Goal: Task Accomplishment & Management: Complete application form

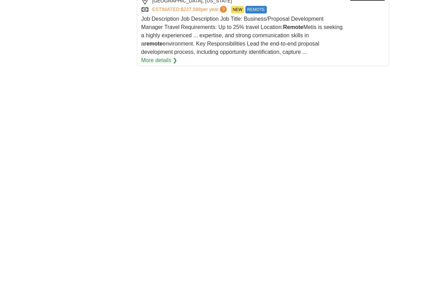
scroll to position [1295, 0]
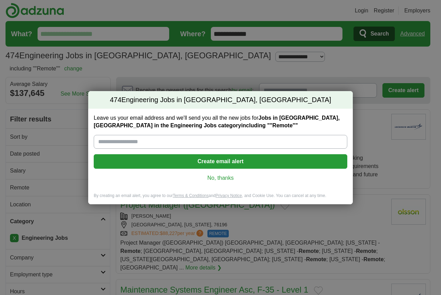
click at [207, 157] on button "Create email alert" at bounding box center [221, 161] width 254 height 14
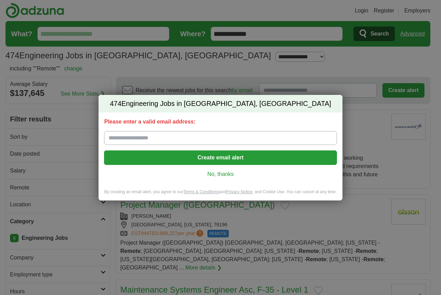
click at [173, 140] on input "Please enter a valid email address:" at bounding box center [220, 138] width 233 height 14
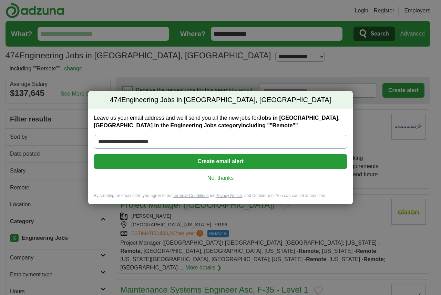
type input "**********"
click at [200, 165] on button "Create email alert" at bounding box center [221, 161] width 254 height 14
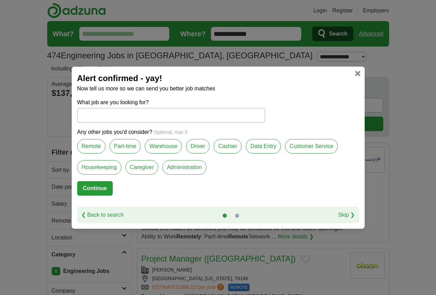
click at [125, 145] on label "Part-time" at bounding box center [125, 146] width 31 height 14
click at [88, 147] on label "Remote" at bounding box center [91, 146] width 28 height 14
click at [82, 114] on input "What job are you looking for?" at bounding box center [171, 115] width 188 height 14
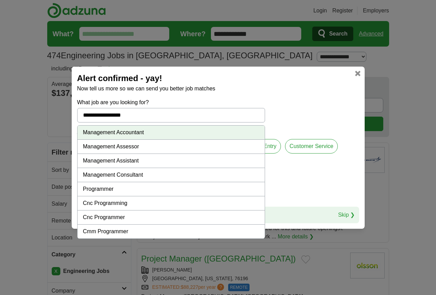
click at [111, 175] on li "Management Consultant" at bounding box center [171, 175] width 187 height 14
type input "**********"
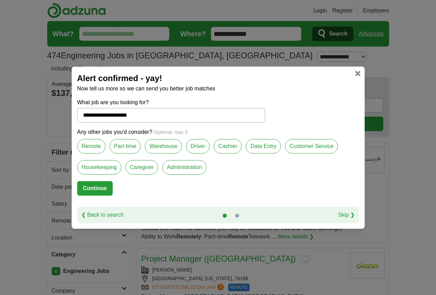
click at [87, 143] on label "Remote" at bounding box center [91, 146] width 28 height 14
click at [120, 148] on label "Part-time" at bounding box center [125, 146] width 31 height 14
click at [95, 183] on button "Continue" at bounding box center [94, 188] width 35 height 14
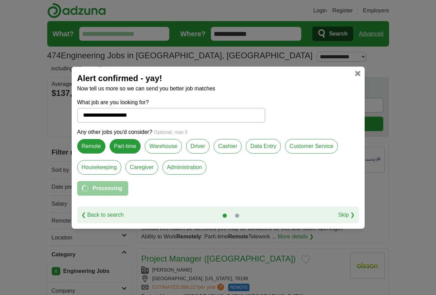
select select "*"
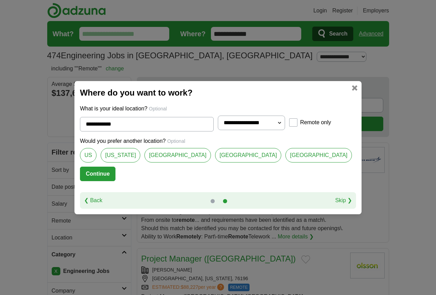
click at [186, 157] on link "[GEOGRAPHIC_DATA]" at bounding box center [177, 155] width 67 height 14
type input "**********"
click at [115, 173] on button "Continue" at bounding box center [97, 173] width 35 height 14
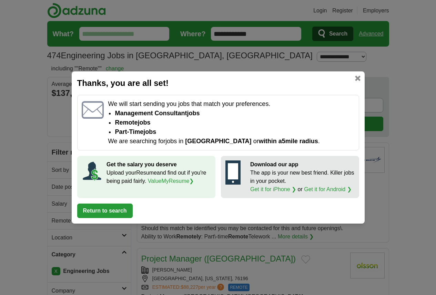
click at [122, 207] on button "Return to search" at bounding box center [104, 210] width 55 height 14
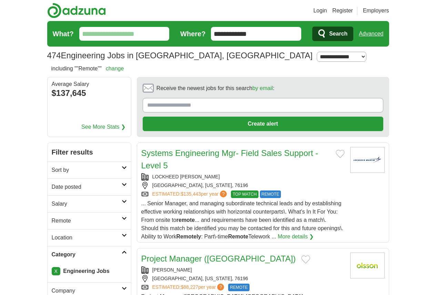
drag, startPoint x: 172, startPoint y: 166, endPoint x: 83, endPoint y: 145, distance: 91.1
click at [83, 161] on link "Sort by" at bounding box center [89, 169] width 83 height 17
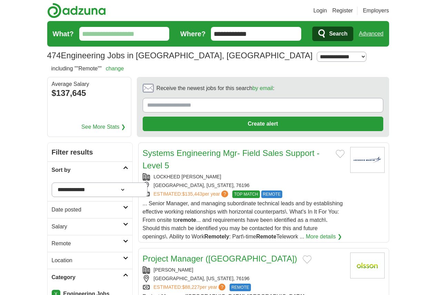
click at [204, 233] on strong "Remotely" at bounding box center [216, 236] width 25 height 6
